Goal: Navigation & Orientation: Go to known website

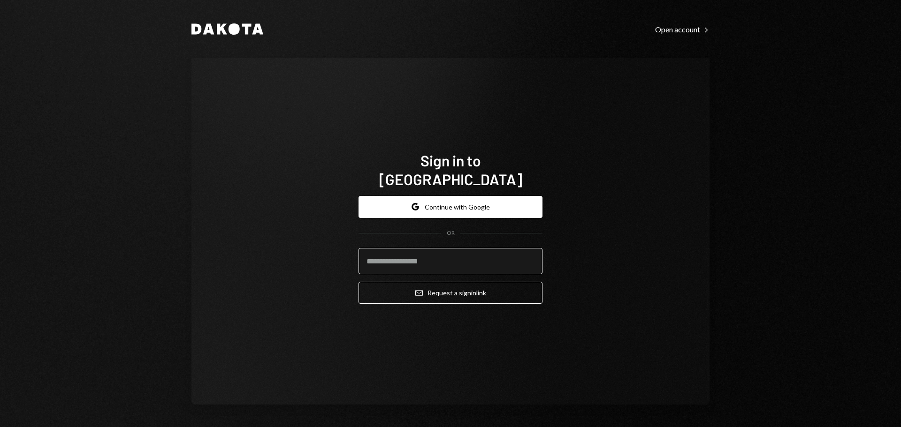
click at [451, 260] on input "email" at bounding box center [451, 261] width 184 height 26
type input "**********"
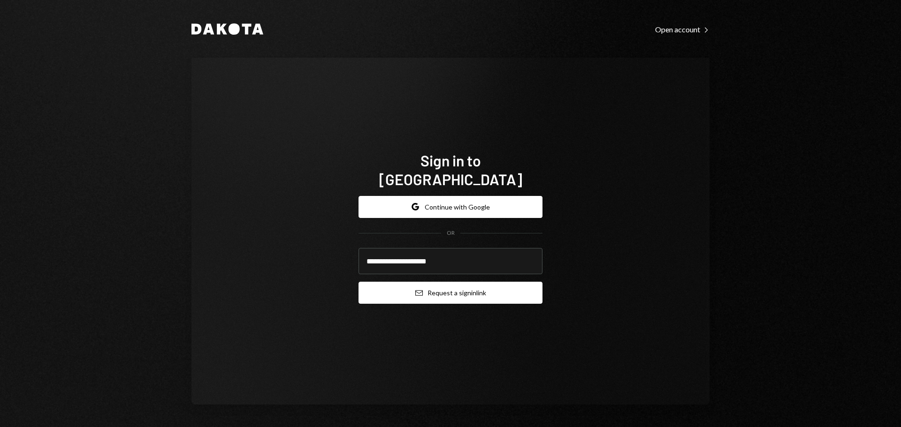
click at [434, 282] on button "Email Request a sign in link" at bounding box center [451, 293] width 184 height 22
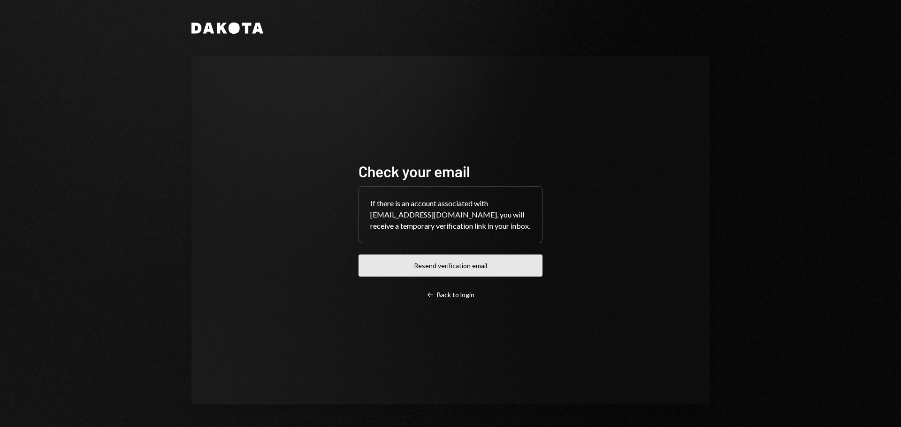
click at [494, 273] on button "Resend verification email" at bounding box center [451, 266] width 184 height 22
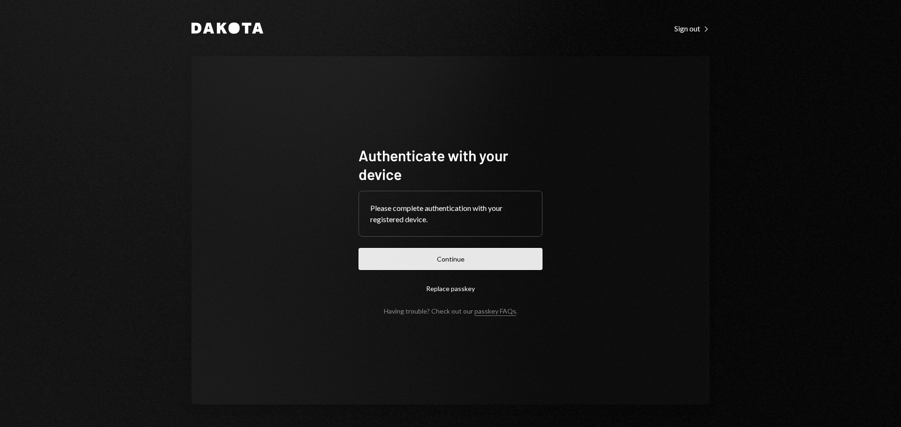
click at [450, 256] on button "Continue" at bounding box center [451, 259] width 184 height 22
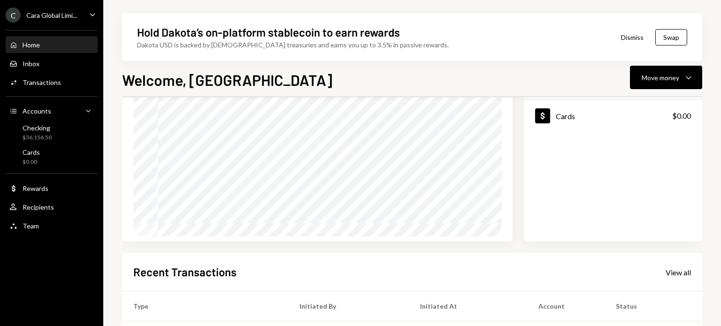
scroll to position [239, 0]
